Goal: Register for event/course

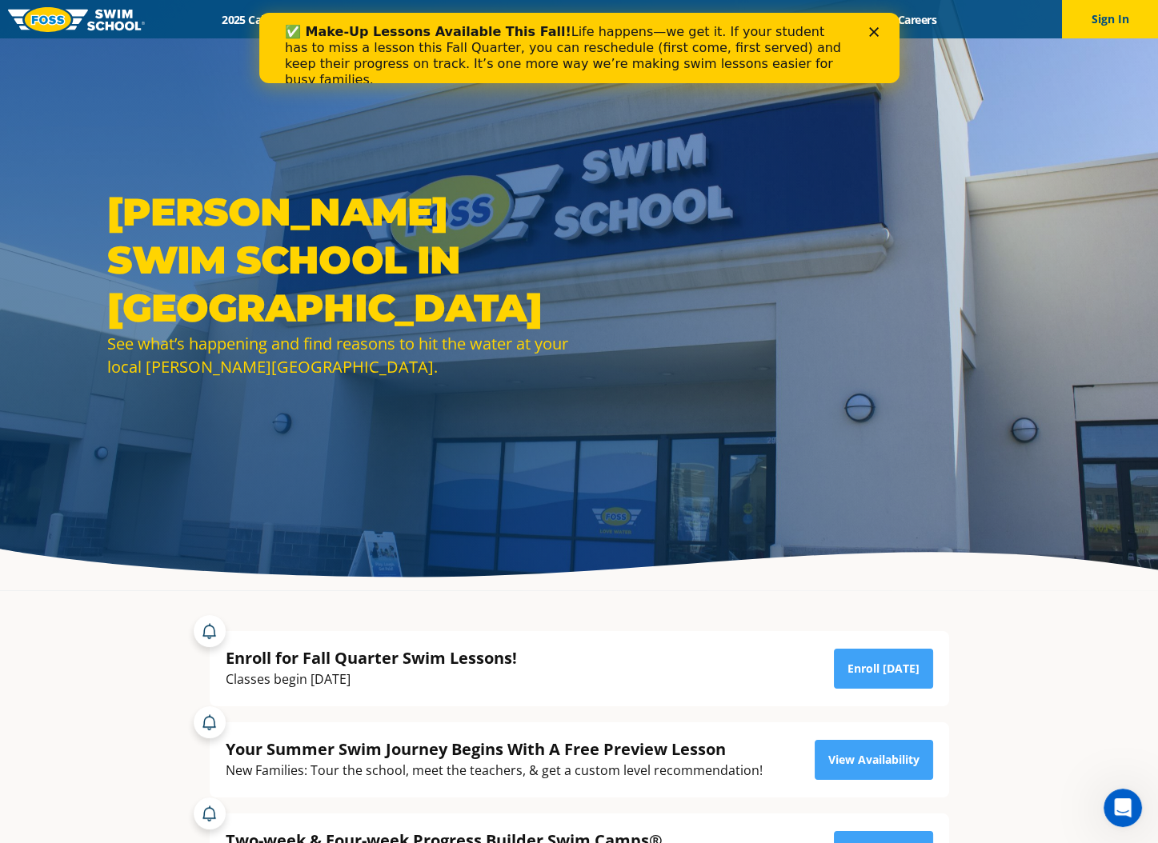
click at [871, 31] on polygon "Close" at bounding box center [873, 32] width 10 height 10
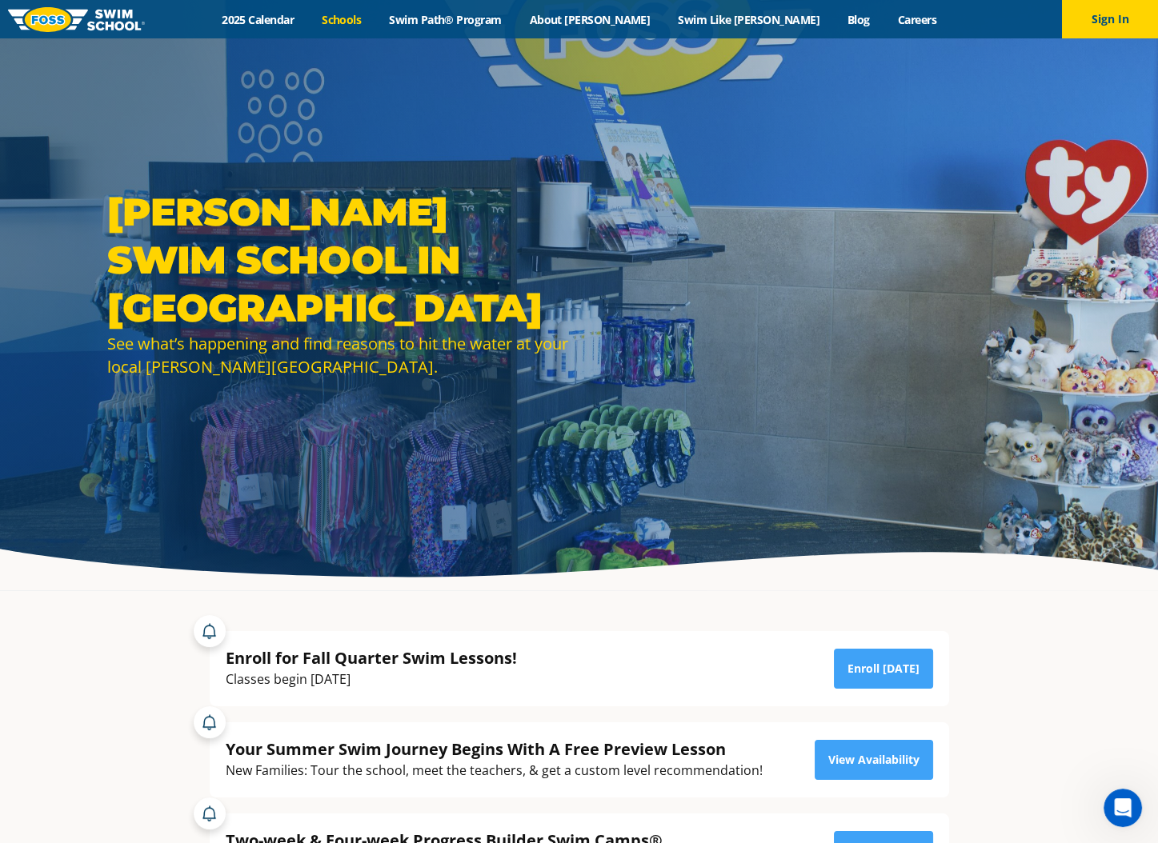
click at [375, 18] on link "Schools" at bounding box center [341, 19] width 67 height 15
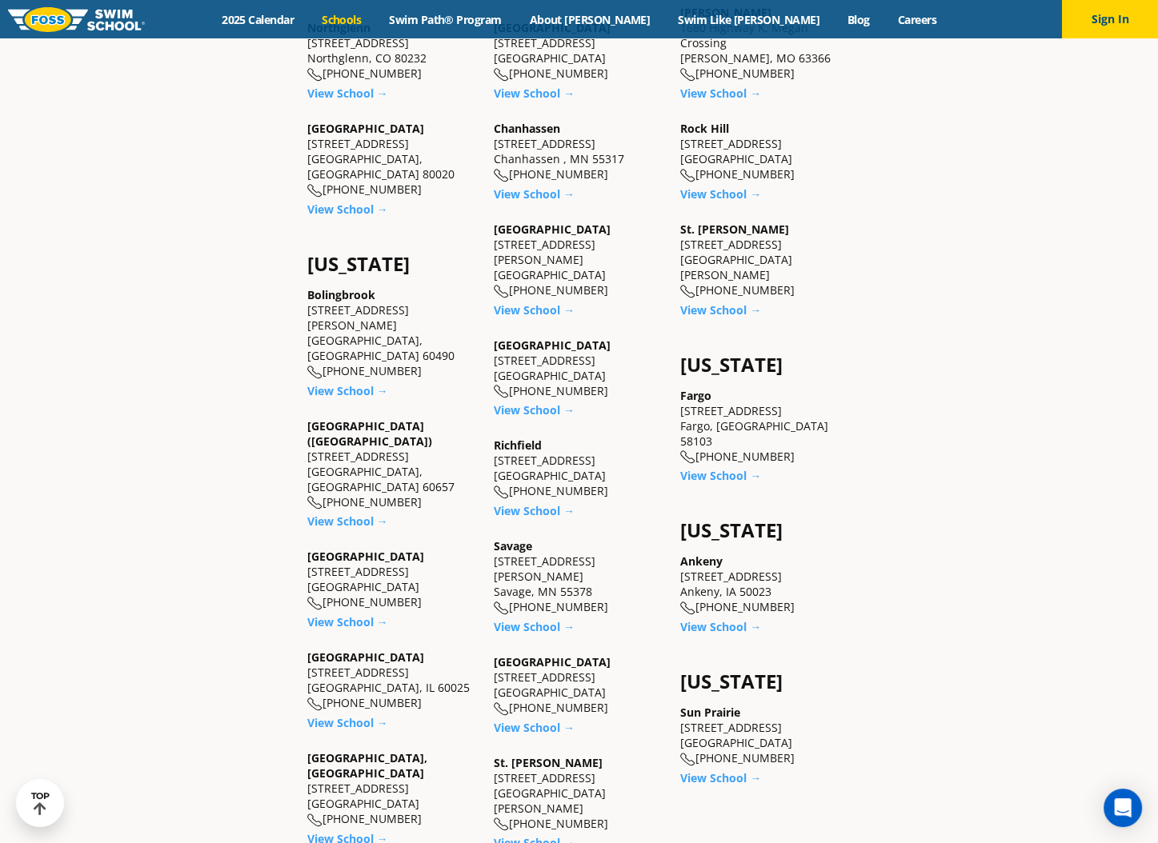
scroll to position [960, 0]
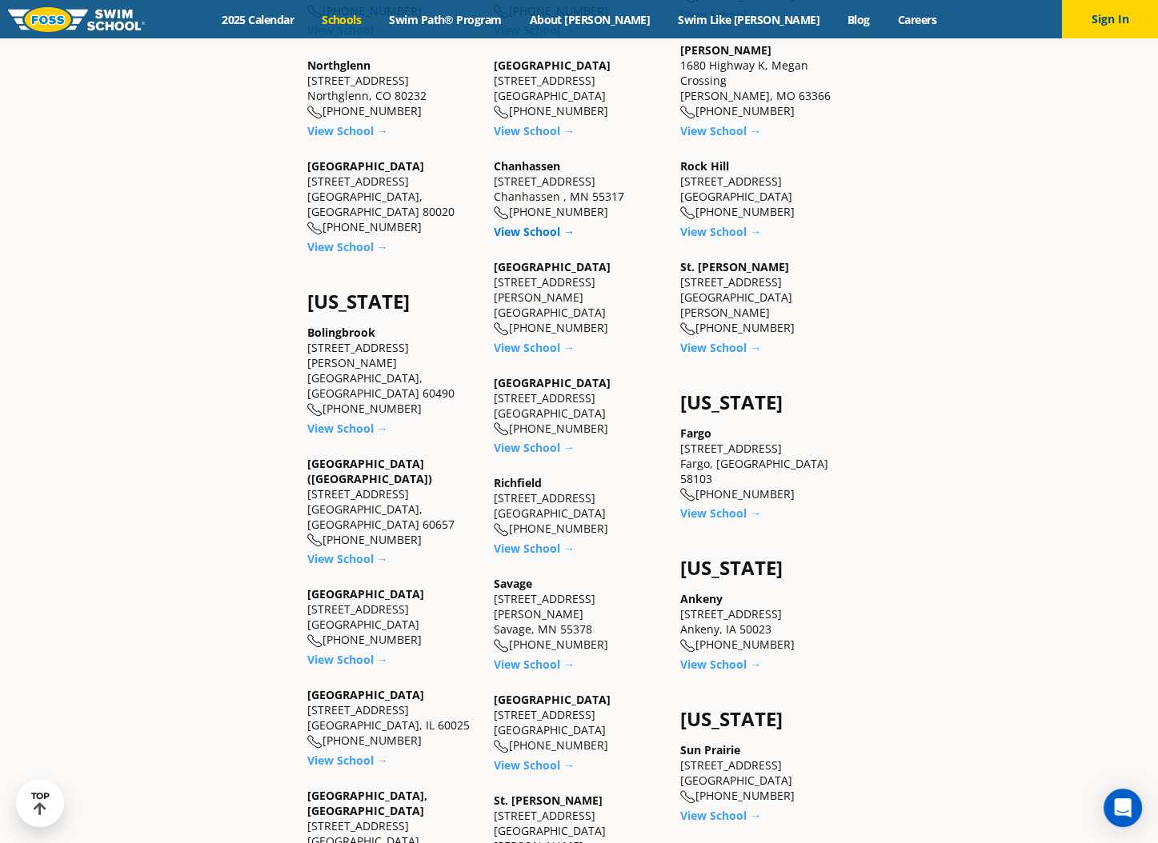
click at [541, 230] on link "View School →" at bounding box center [534, 231] width 81 height 15
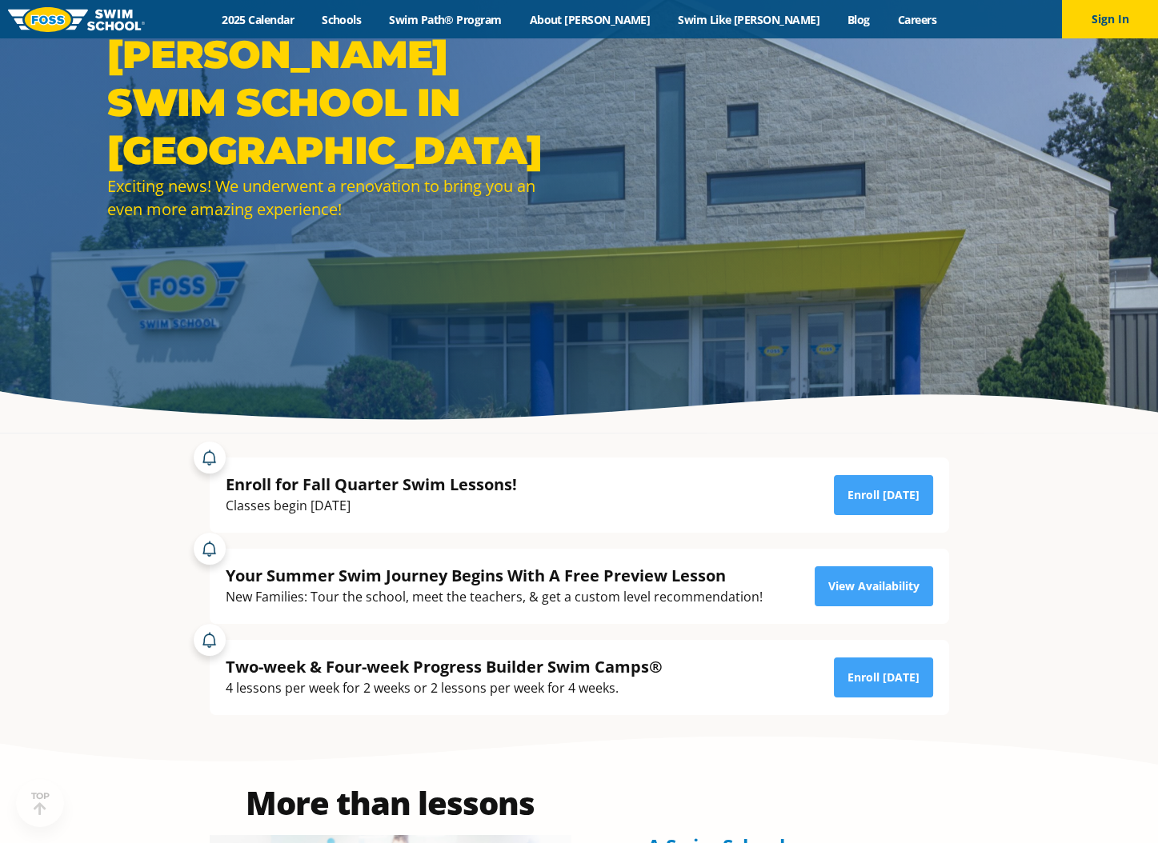
scroll to position [320, 0]
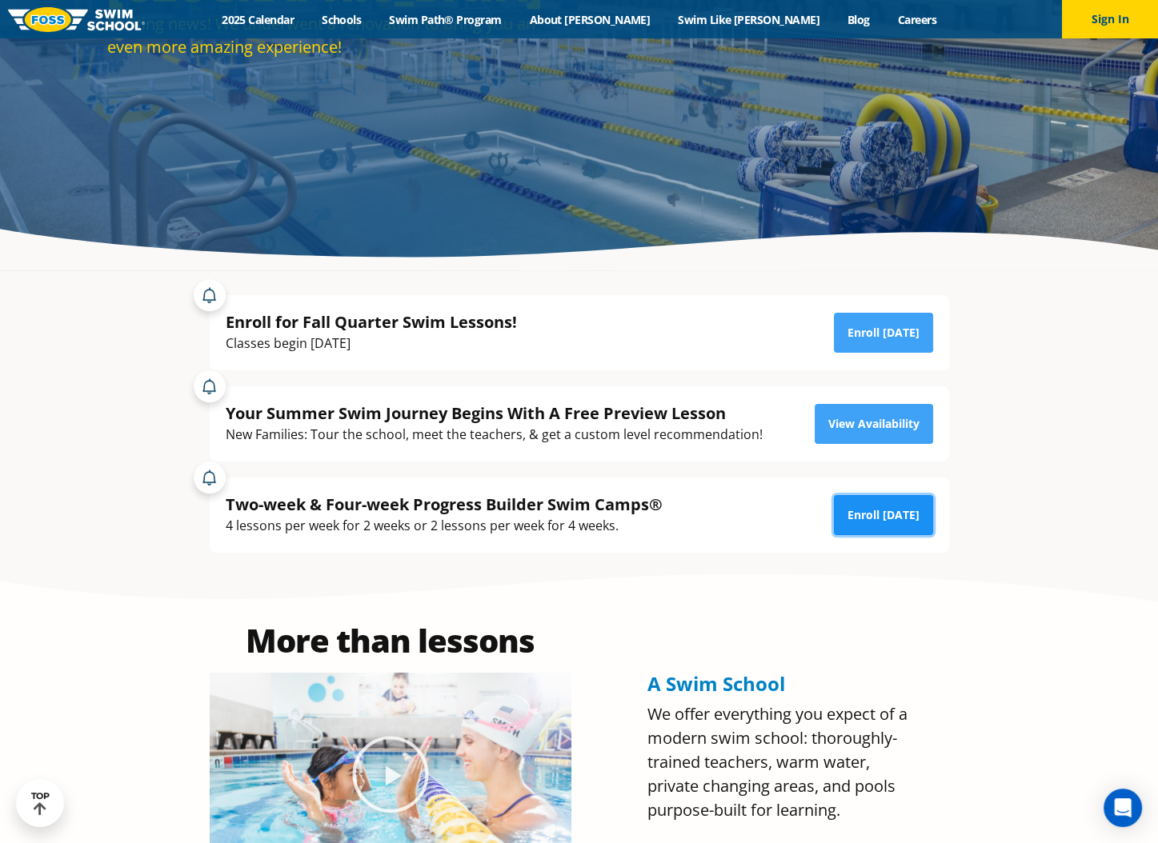
click at [875, 522] on link "Enroll [DATE]" at bounding box center [883, 515] width 99 height 40
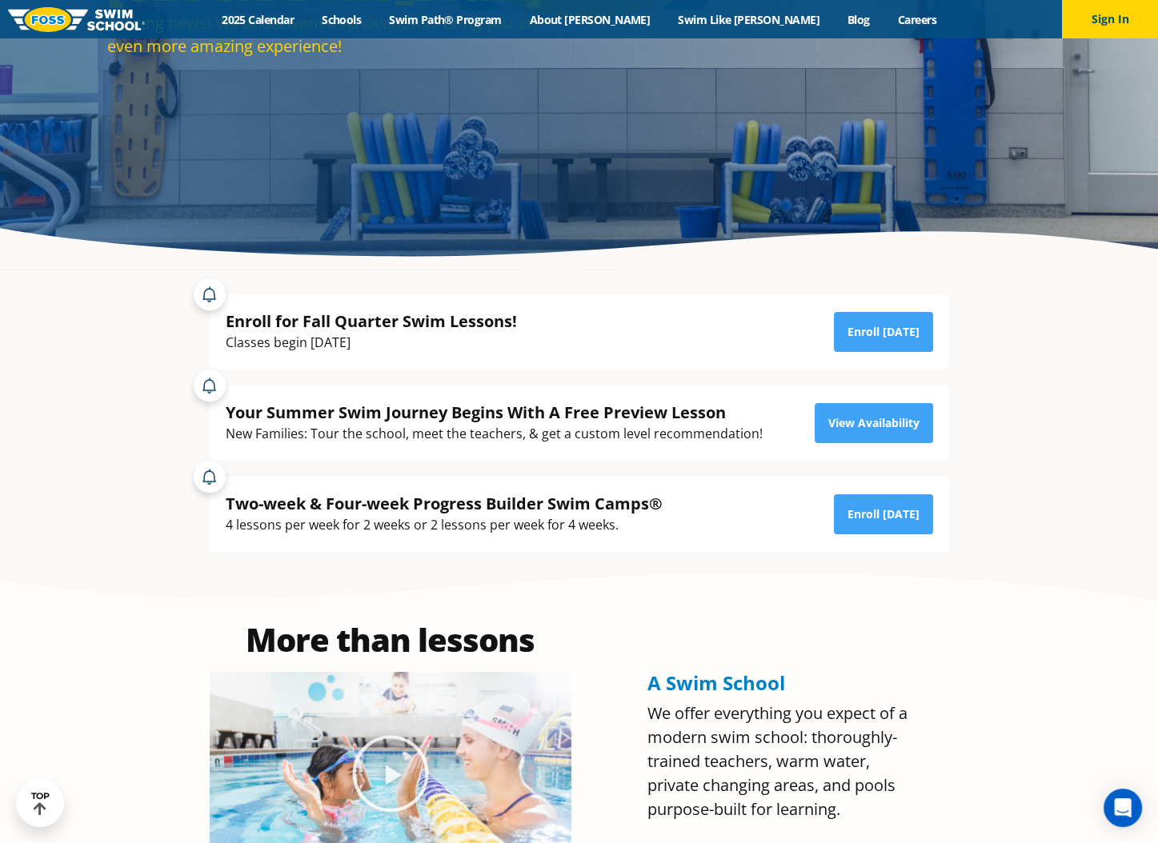
scroll to position [320, 0]
